Goal: Task Accomplishment & Management: Use online tool/utility

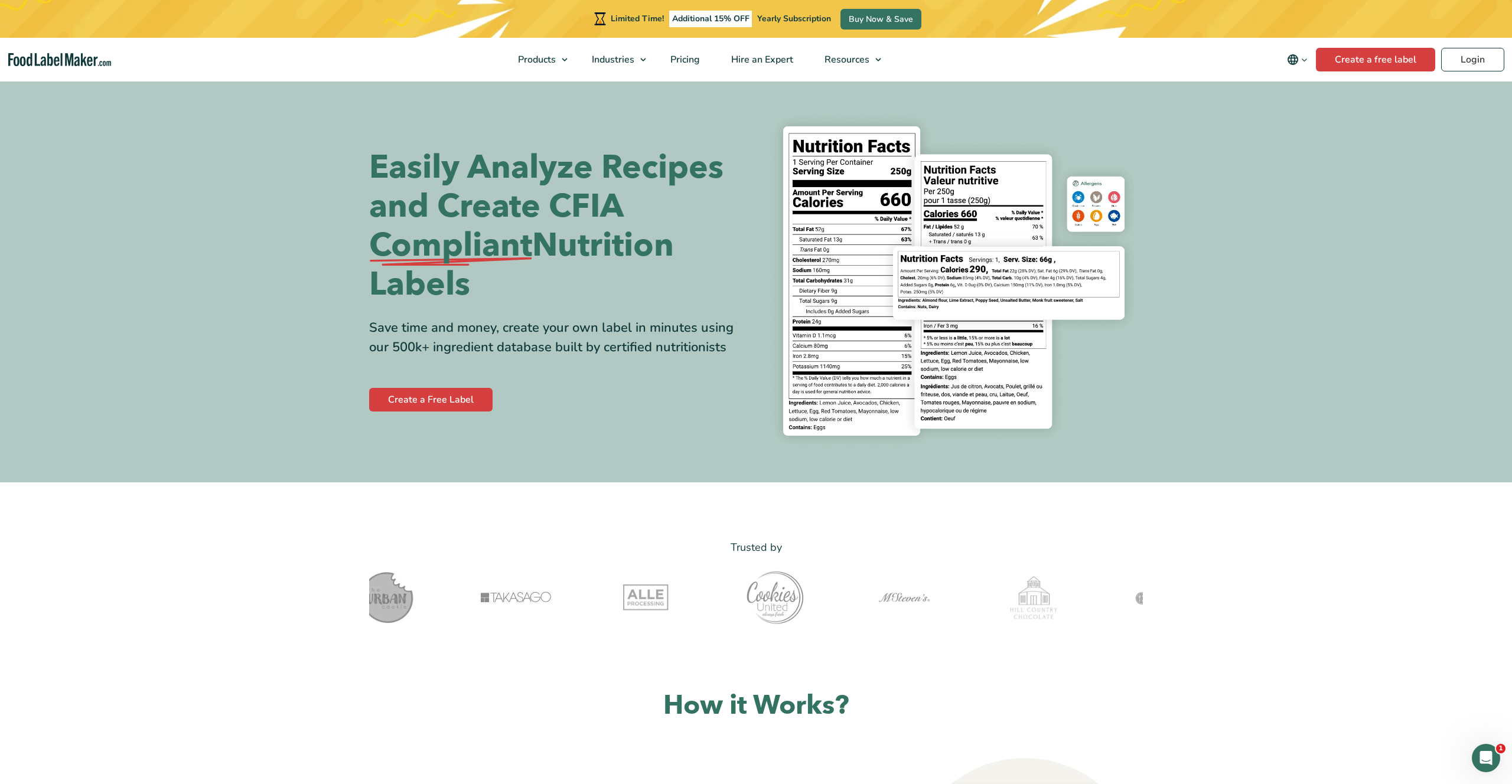
click at [868, 71] on nav "Products Food Nutrition Labelling Supplements Formulation & Labelling Industrie…" at bounding box center [756, 59] width 1512 height 43
click at [868, 67] on link "Login" at bounding box center [1473, 60] width 63 height 24
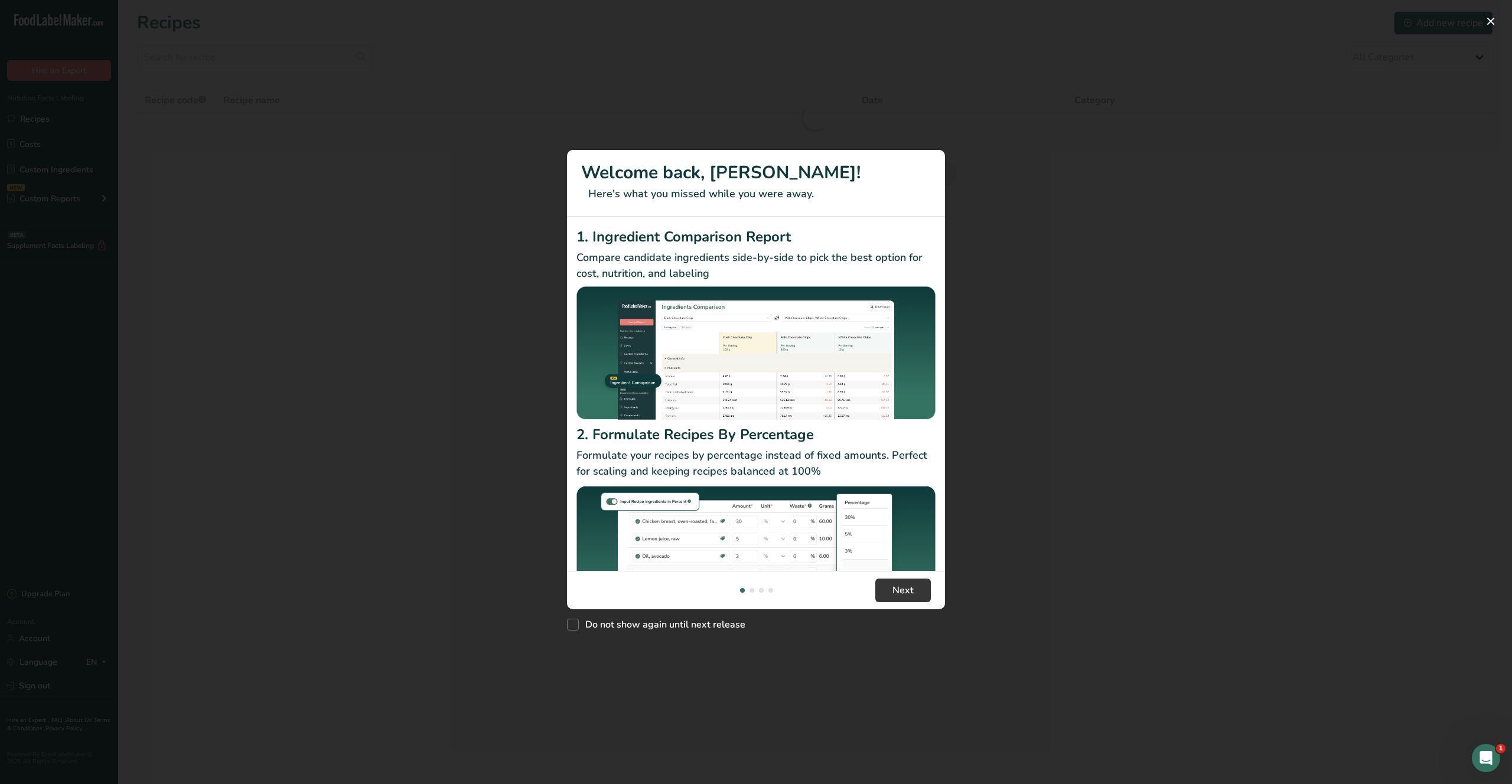
click at [1225, 252] on div "New Features" at bounding box center [756, 392] width 1512 height 784
